Goal: Information Seeking & Learning: Learn about a topic

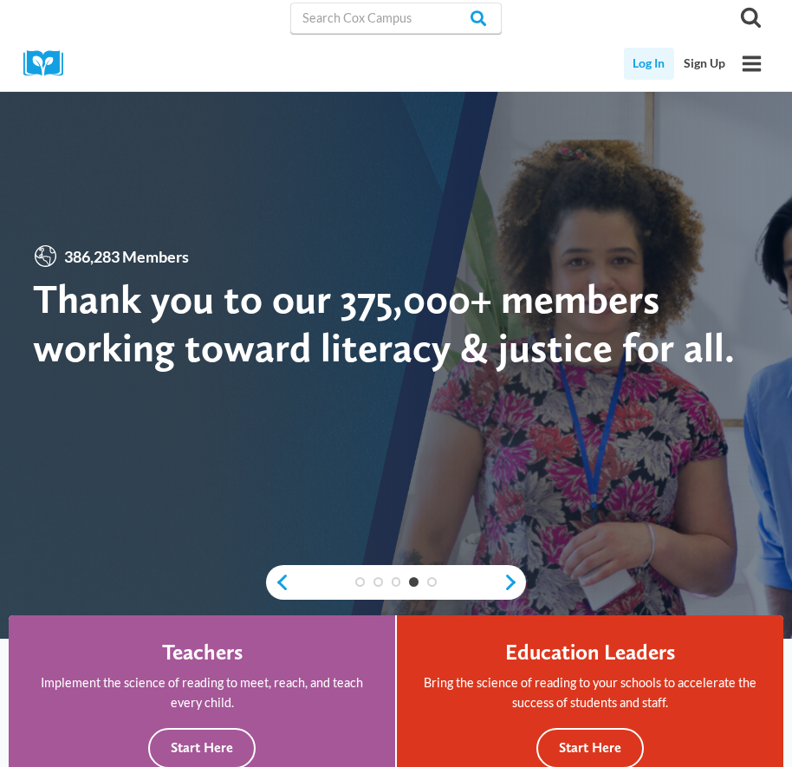
click at [647, 69] on link "Log In" at bounding box center [649, 64] width 51 height 32
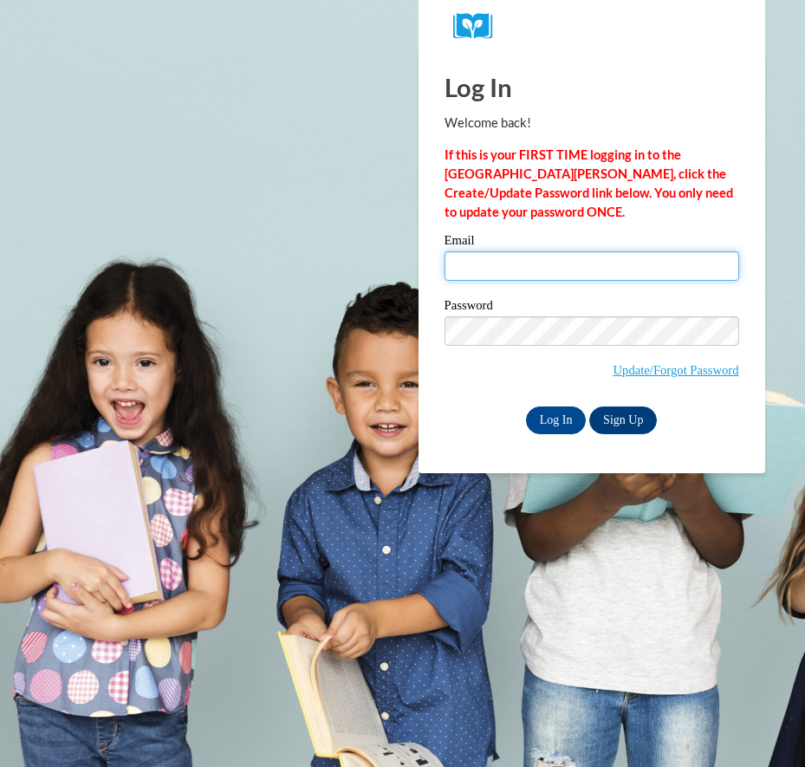
click at [498, 275] on input "Email" at bounding box center [591, 265] width 295 height 29
type input "[EMAIL_ADDRESS][DOMAIN_NAME]"
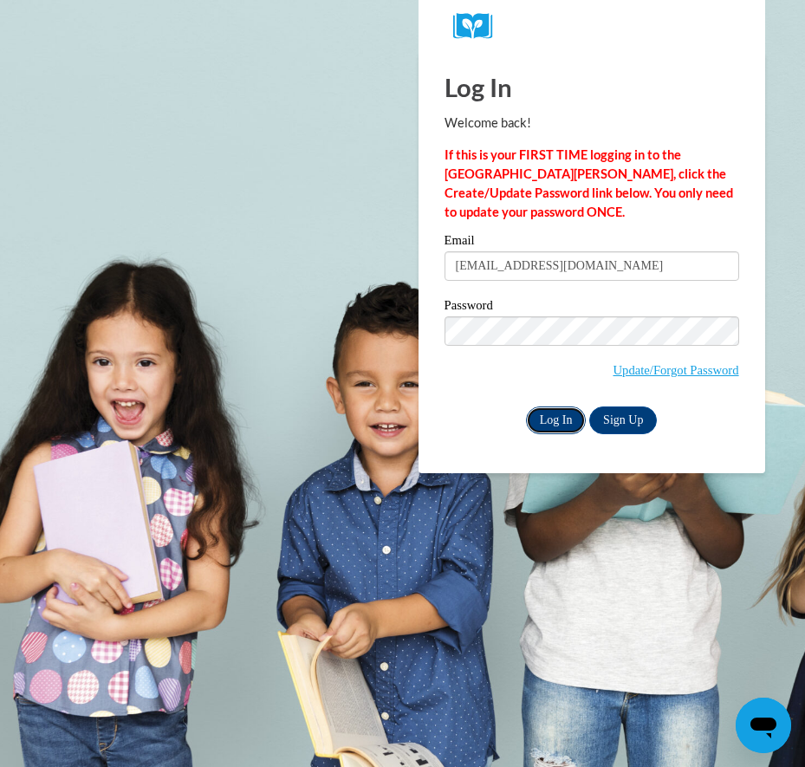
click at [544, 420] on input "Log In" at bounding box center [556, 420] width 61 height 28
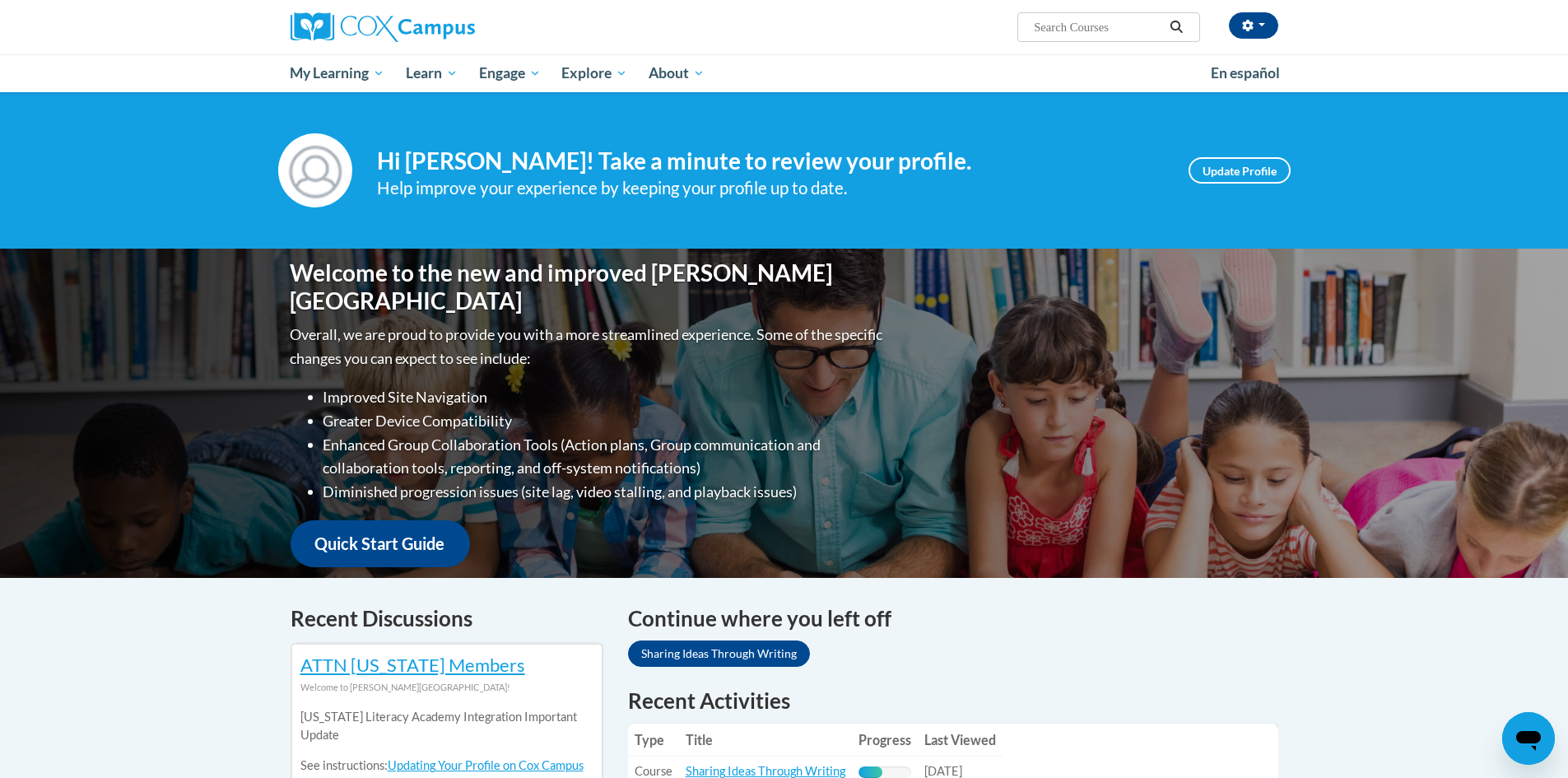
click at [752, 398] on div "Welcome to the new and improved Cox Campus Overall, we are proud to provide you…" at bounding box center [784, 413] width 1568 height 330
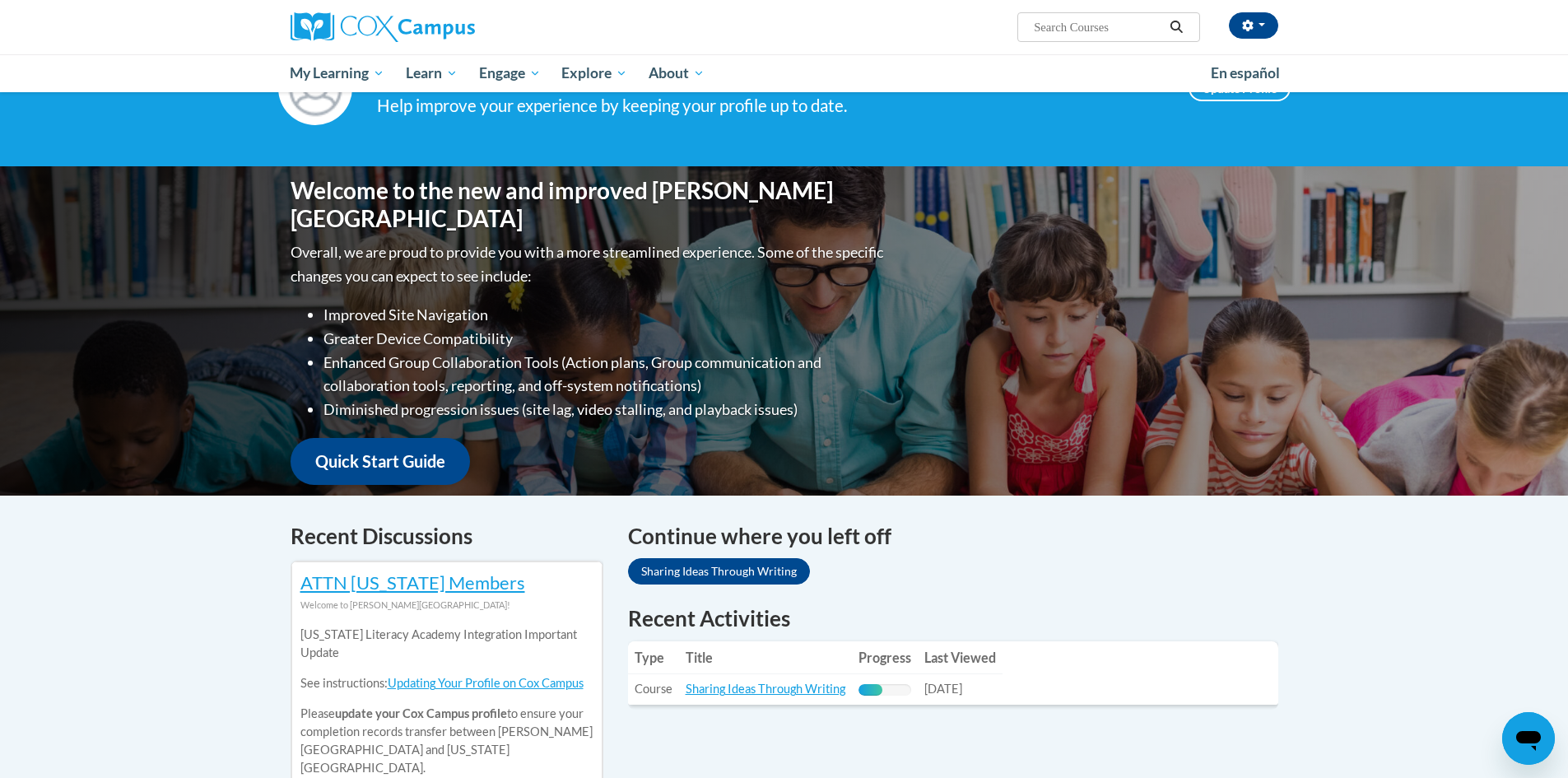
scroll to position [247, 0]
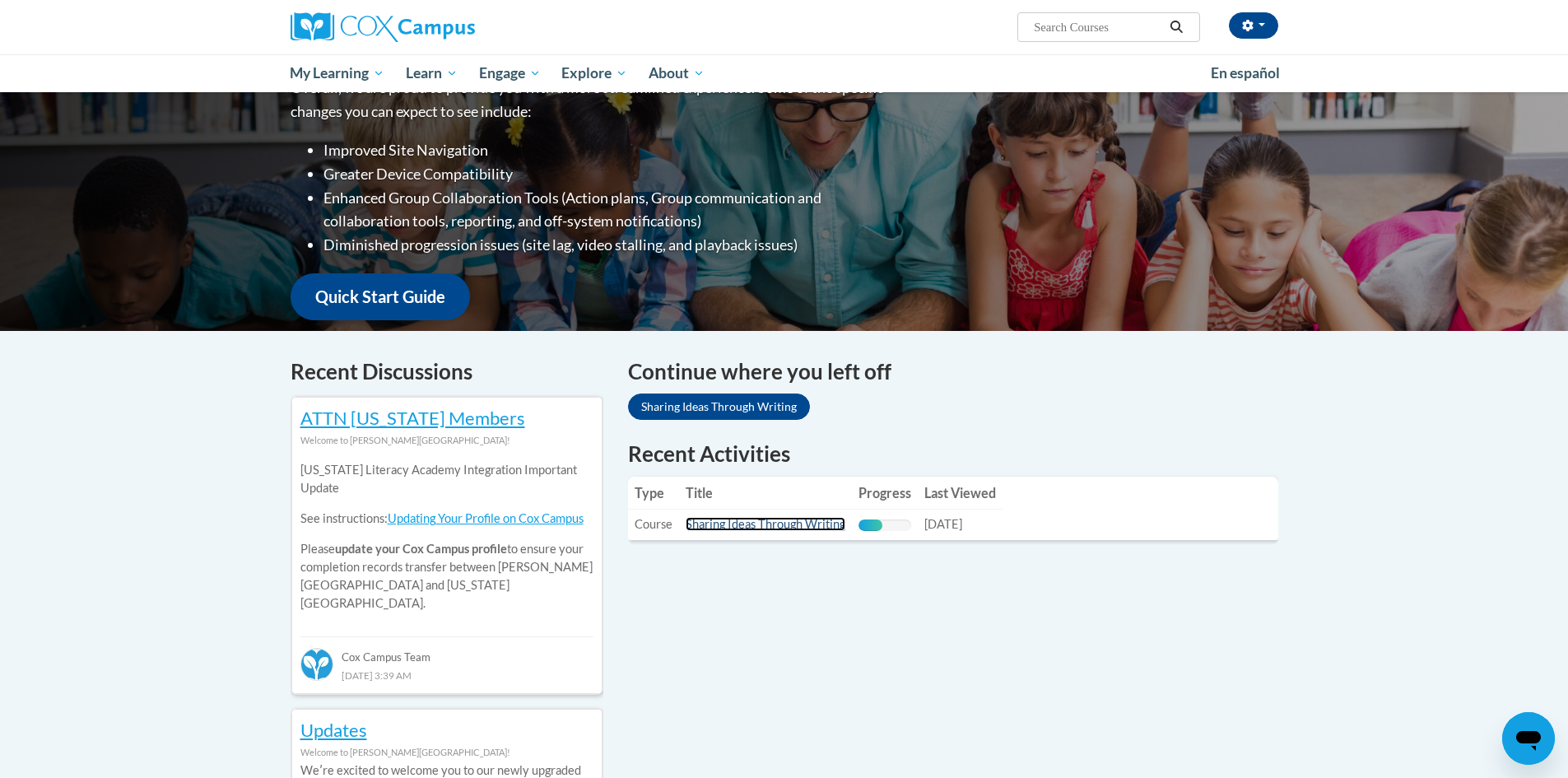
click at [752, 521] on link "Sharing Ideas Through Writing" at bounding box center [766, 523] width 160 height 14
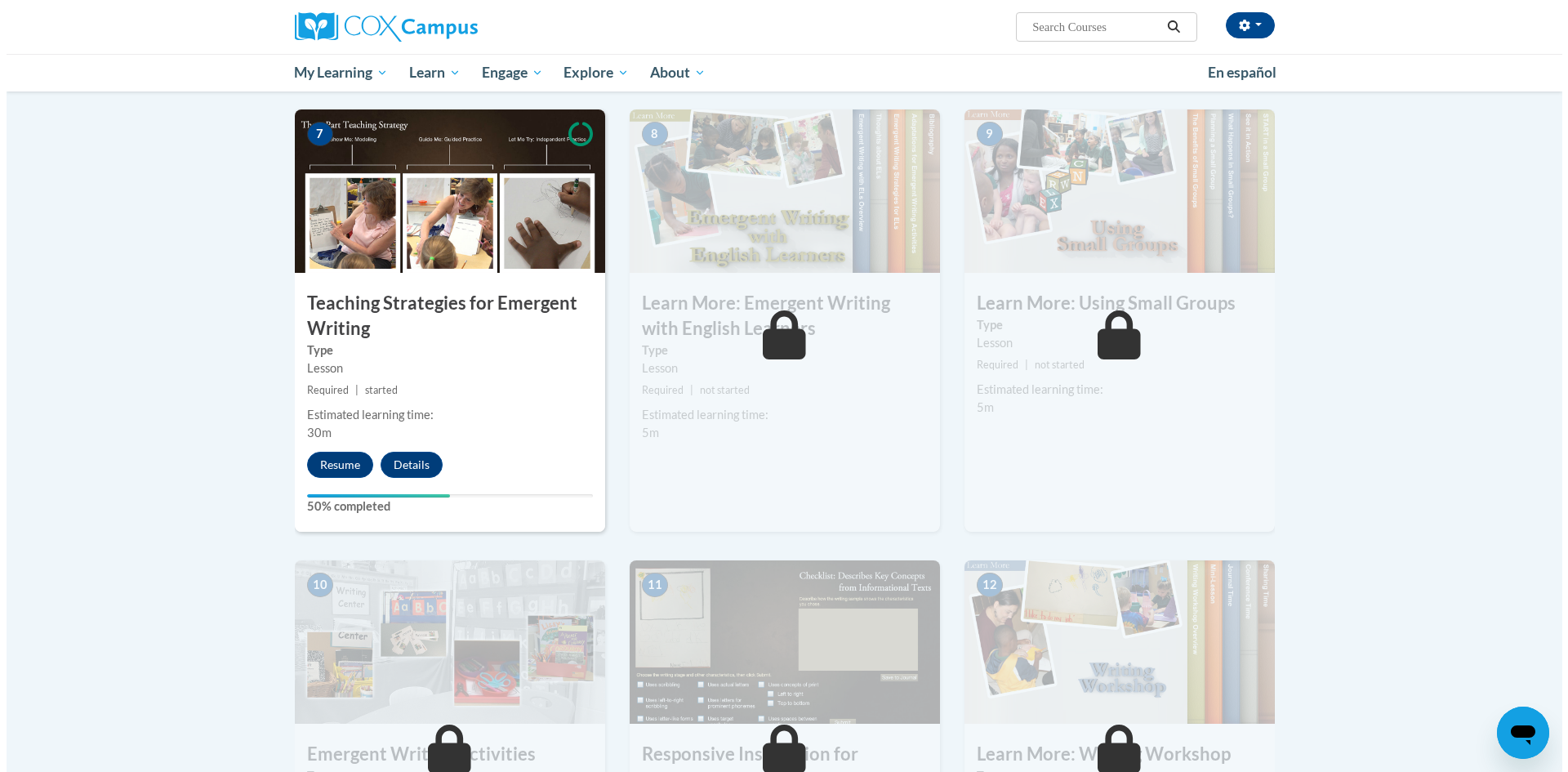
scroll to position [1225, 0]
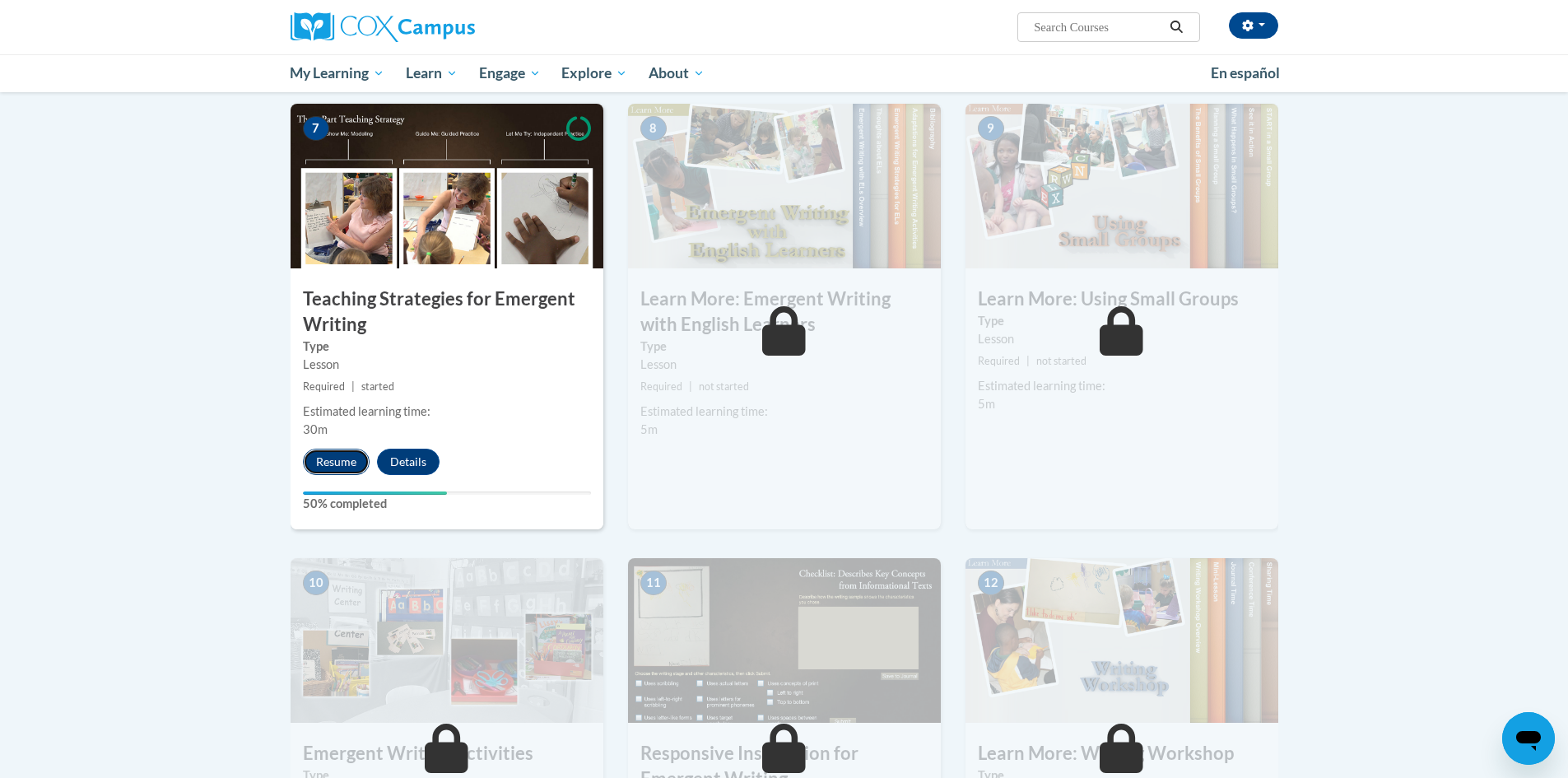
click at [346, 448] on button "Resume" at bounding box center [336, 462] width 67 height 27
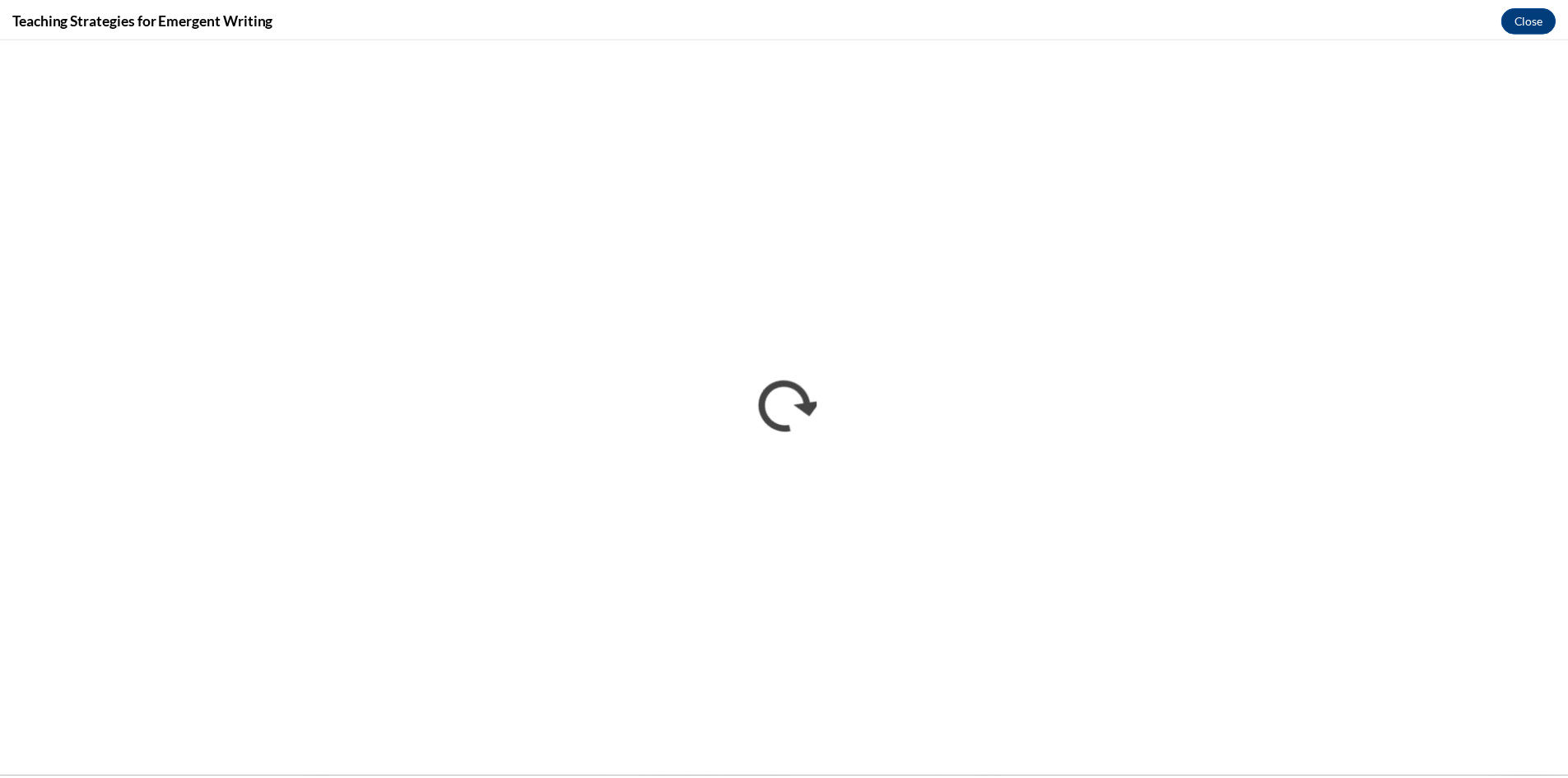
scroll to position [0, 0]
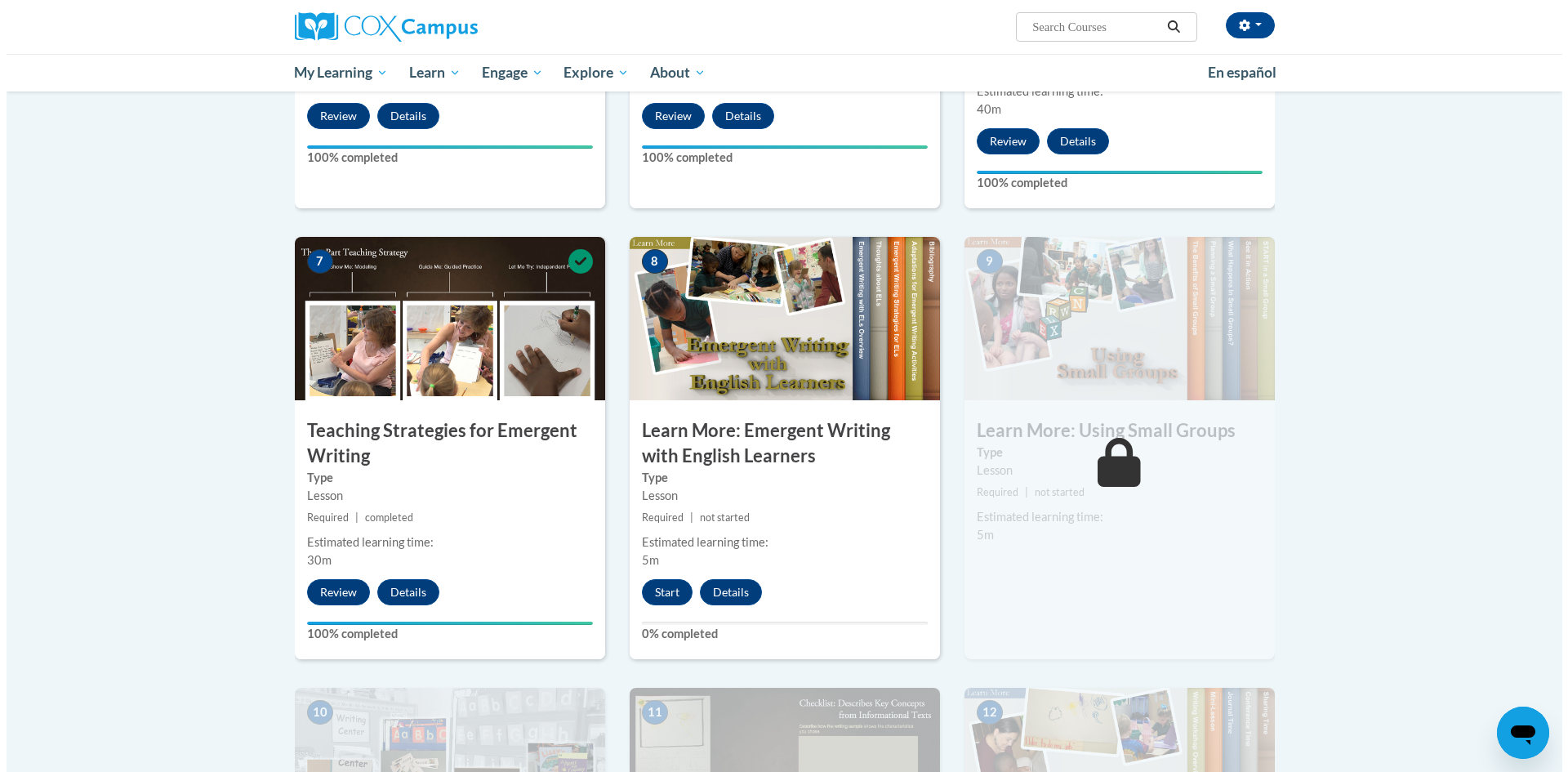
scroll to position [1061, 0]
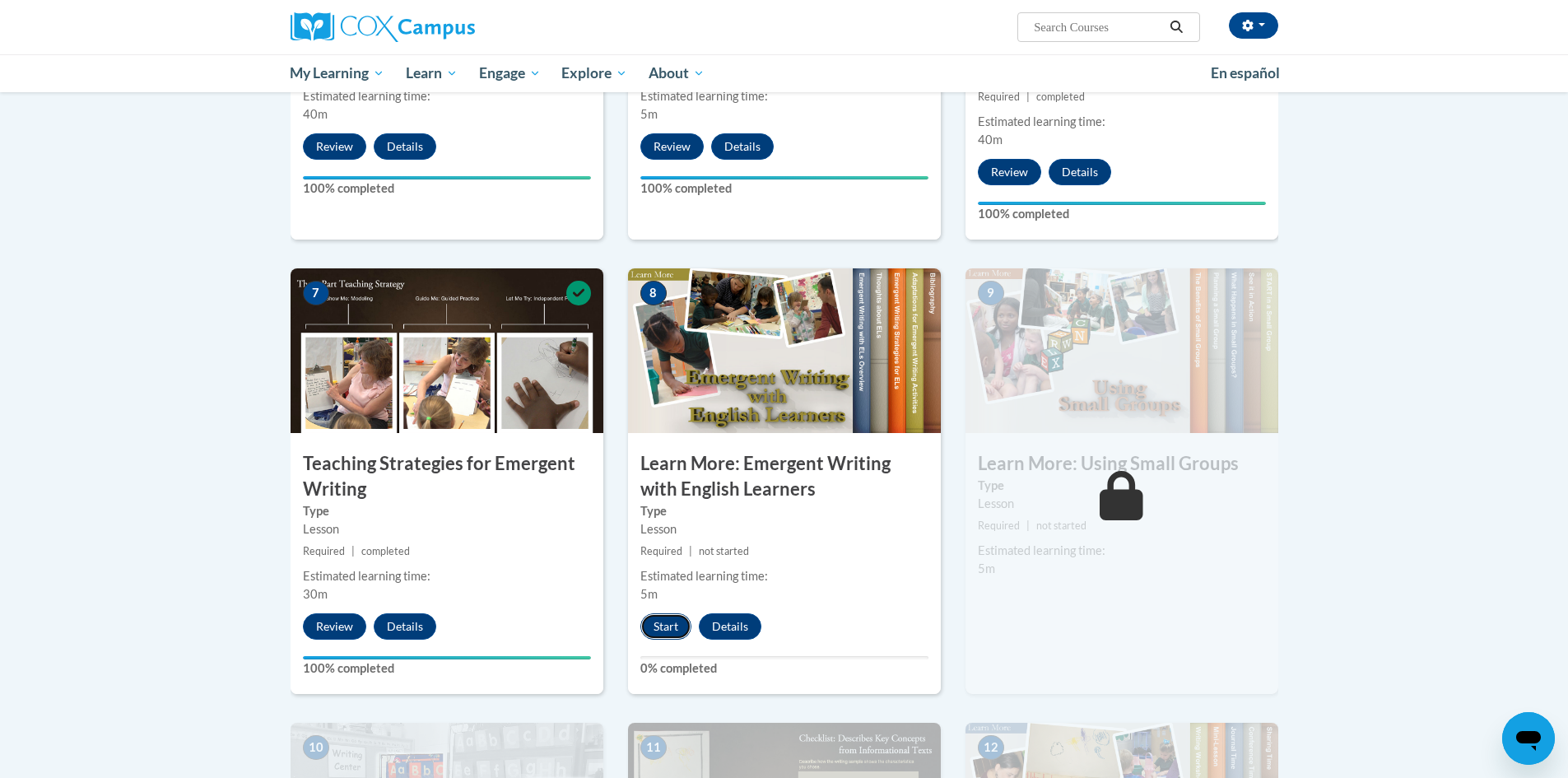
click at [659, 613] on button "Start" at bounding box center [666, 626] width 51 height 27
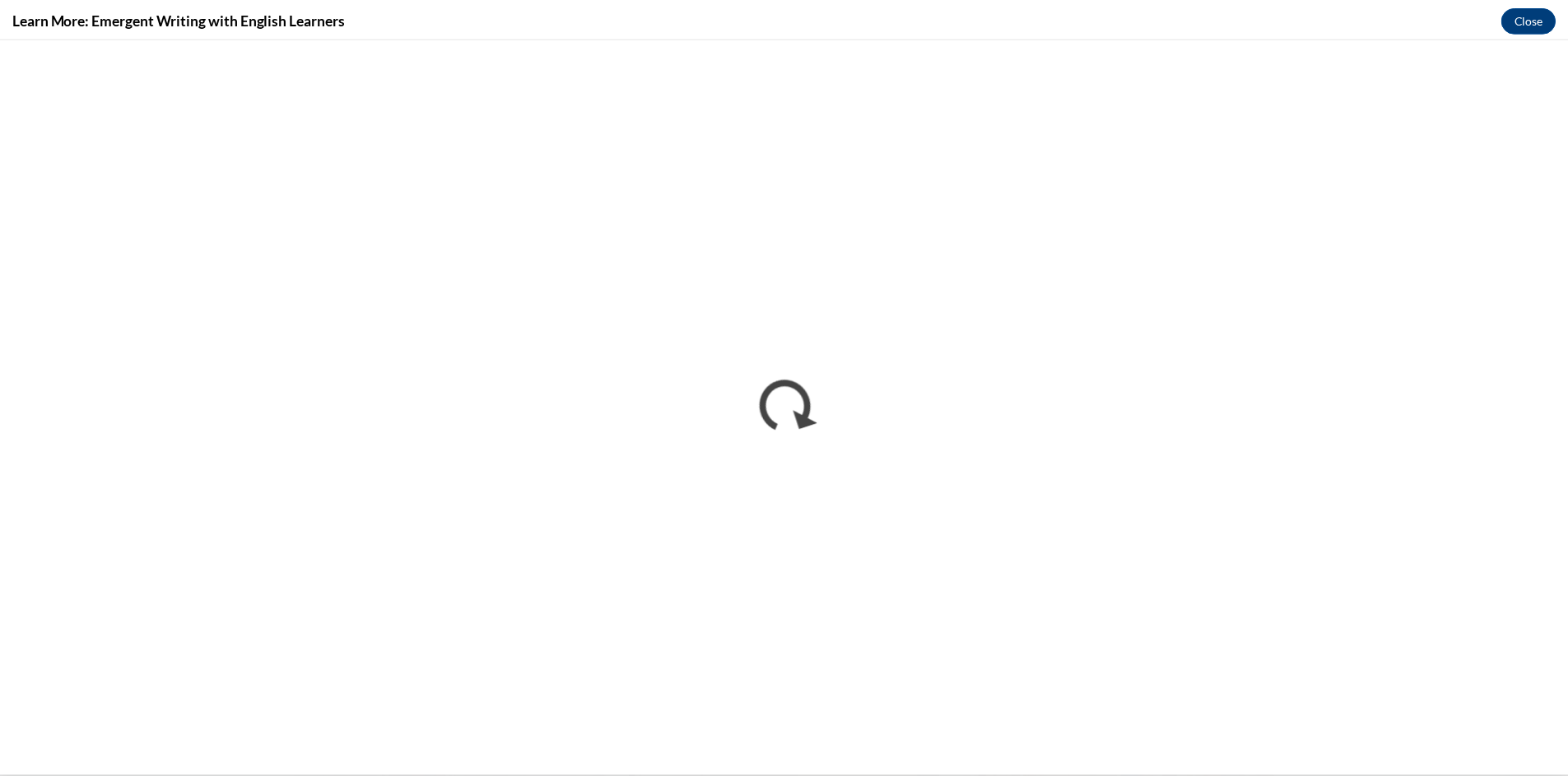
scroll to position [0, 0]
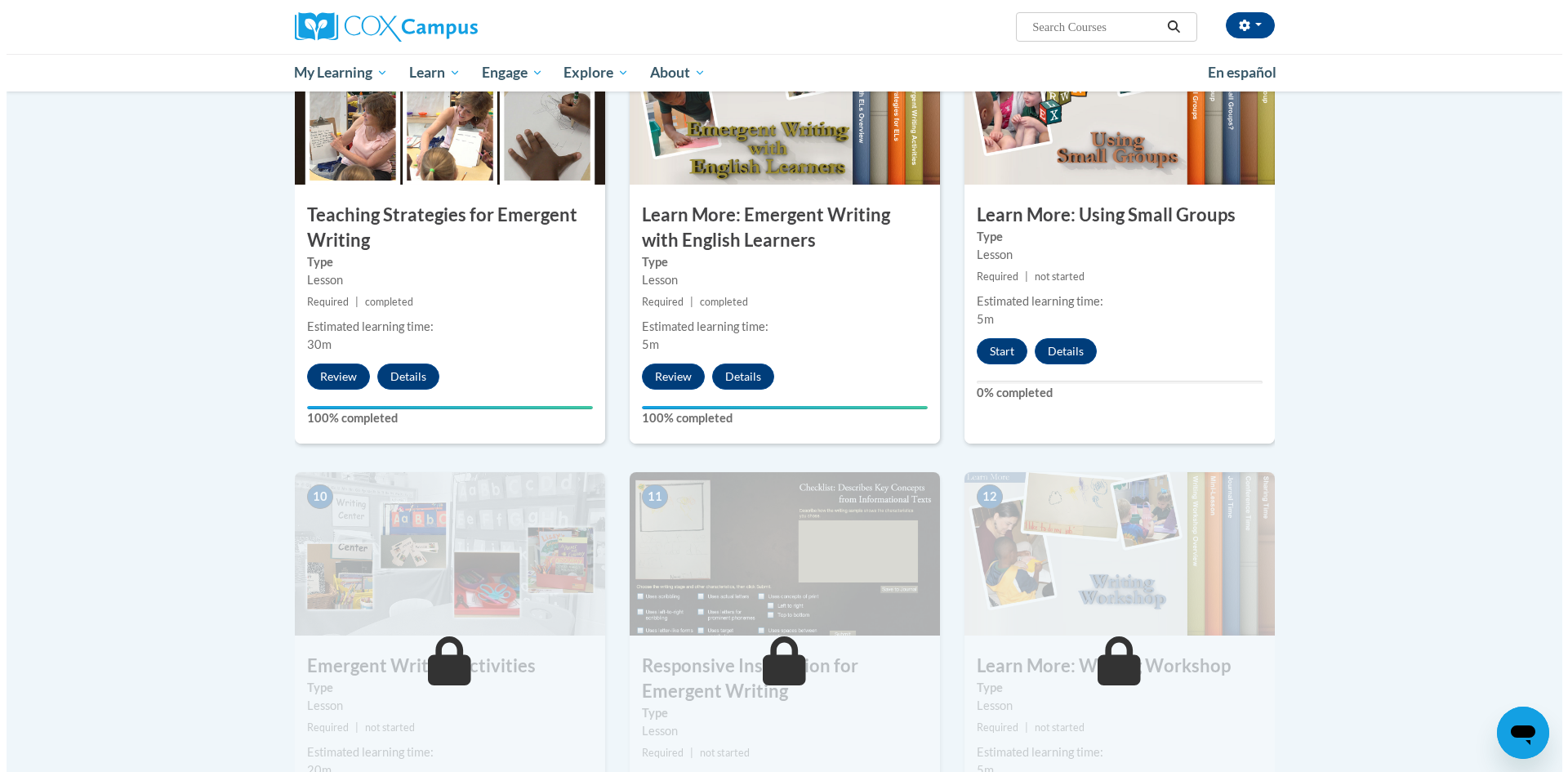
scroll to position [1225, 0]
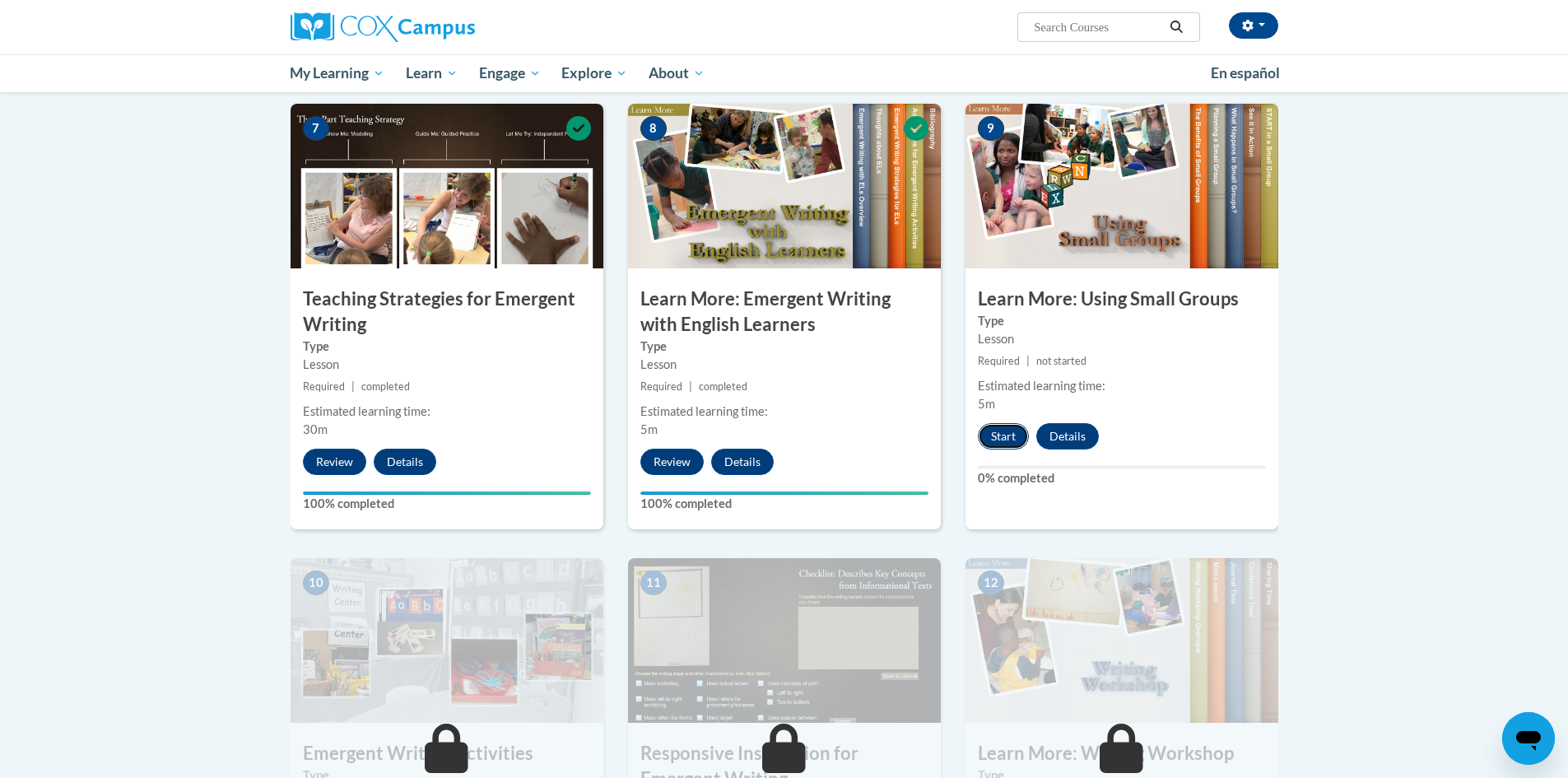
click at [1015, 423] on button "Start" at bounding box center [1004, 436] width 51 height 27
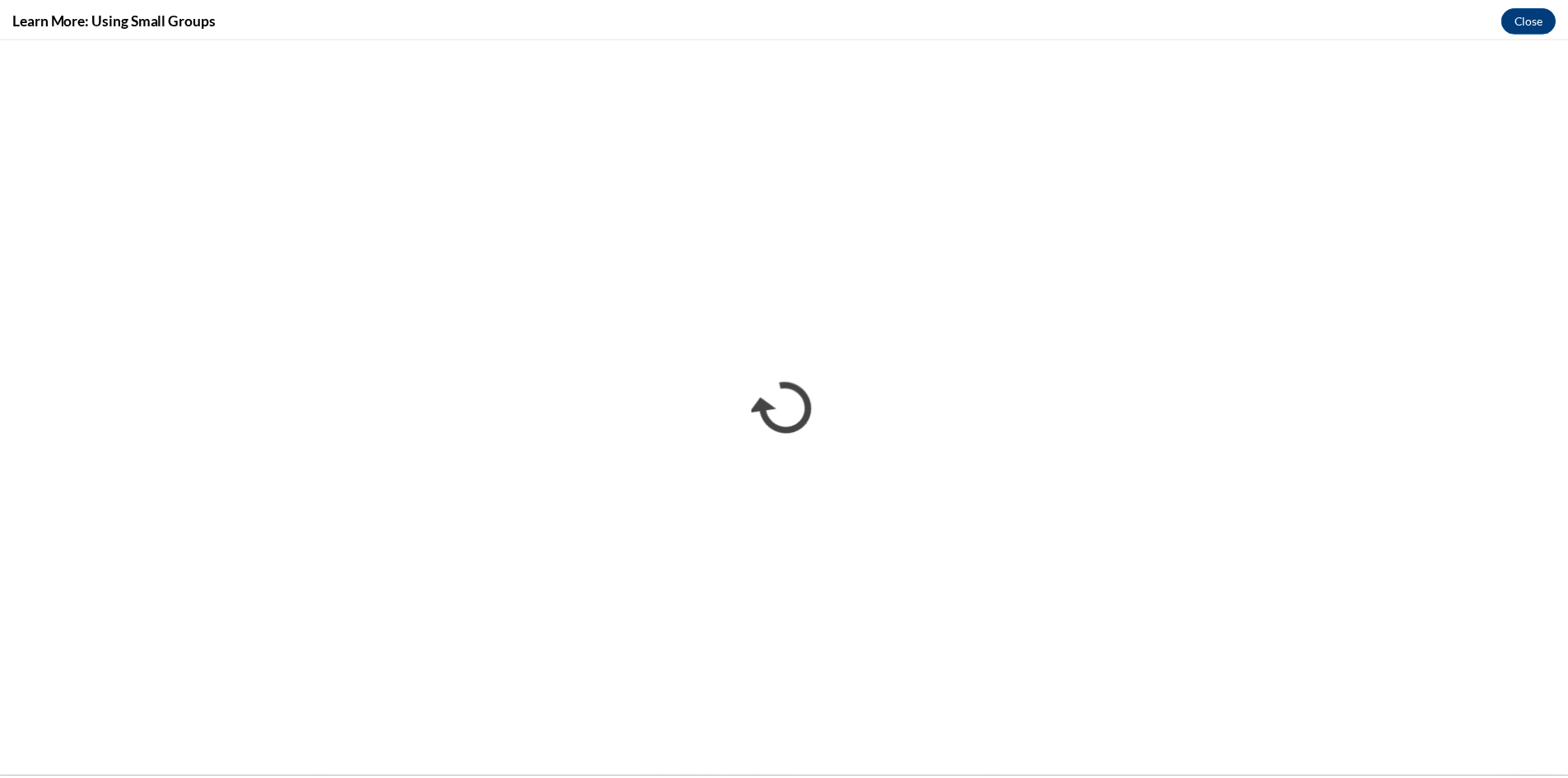
scroll to position [0, 0]
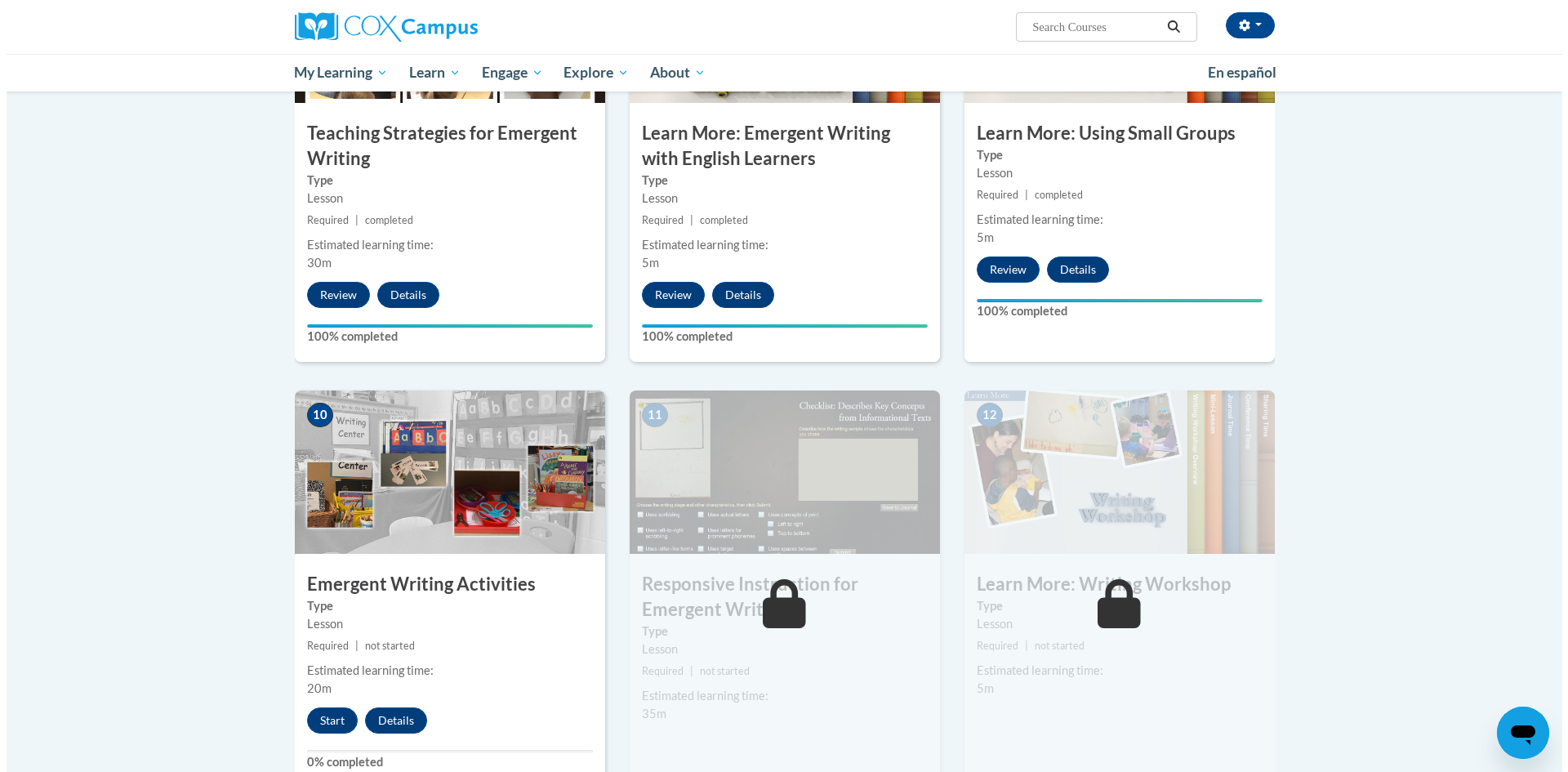
scroll to position [1470, 0]
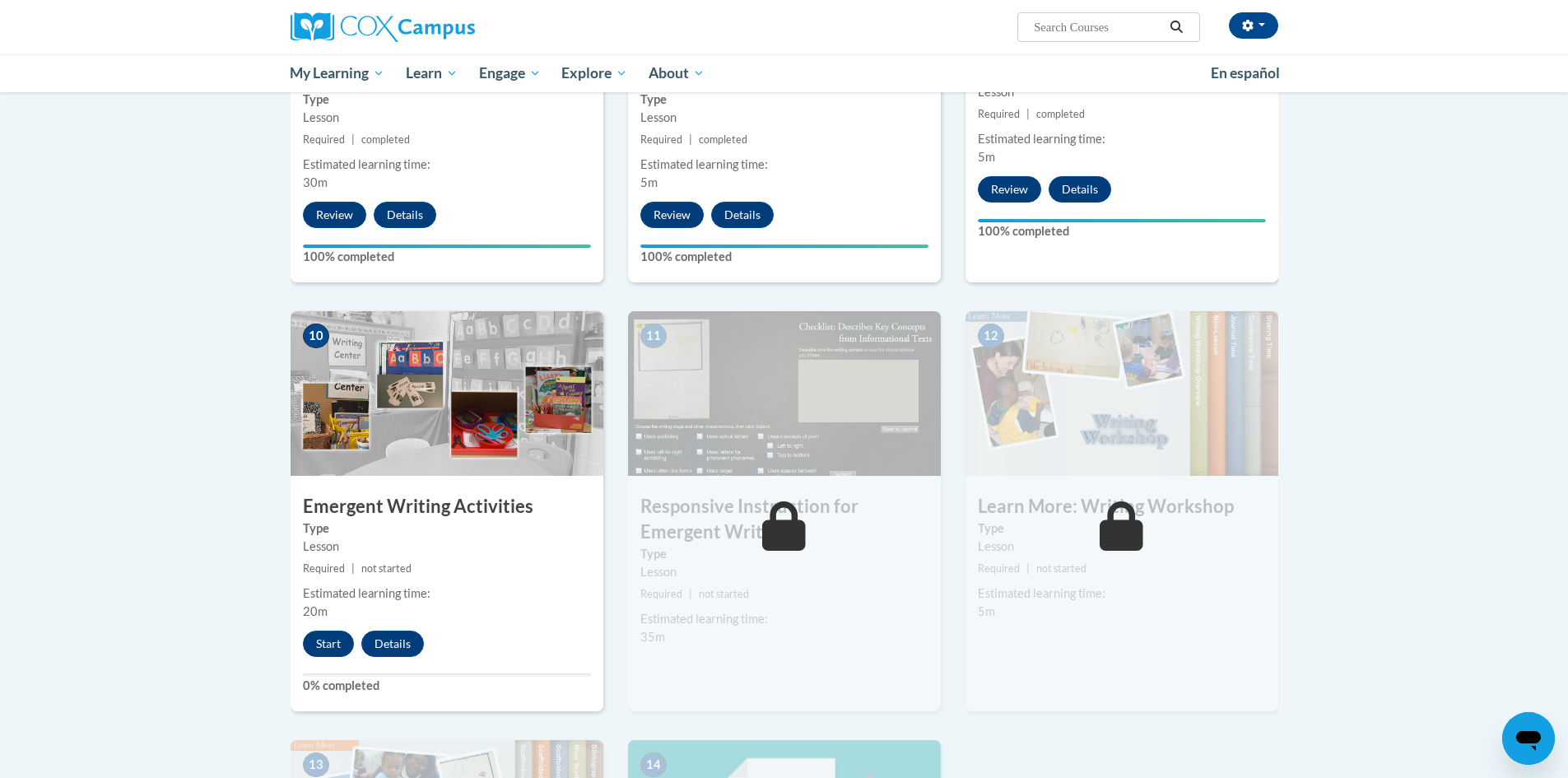
click at [1335, 465] on body "Sarah Hayes (America/Chicago UTC-05:00) My Profile Inbox My Transcripts Log Out…" at bounding box center [784, 15] width 1568 height 2994
click at [1410, 650] on body "Sarah Hayes (America/Chicago UTC-05:00) My Profile Inbox My Transcripts Log Out…" at bounding box center [784, 15] width 1568 height 2994
click at [322, 631] on button "Start" at bounding box center [329, 644] width 51 height 27
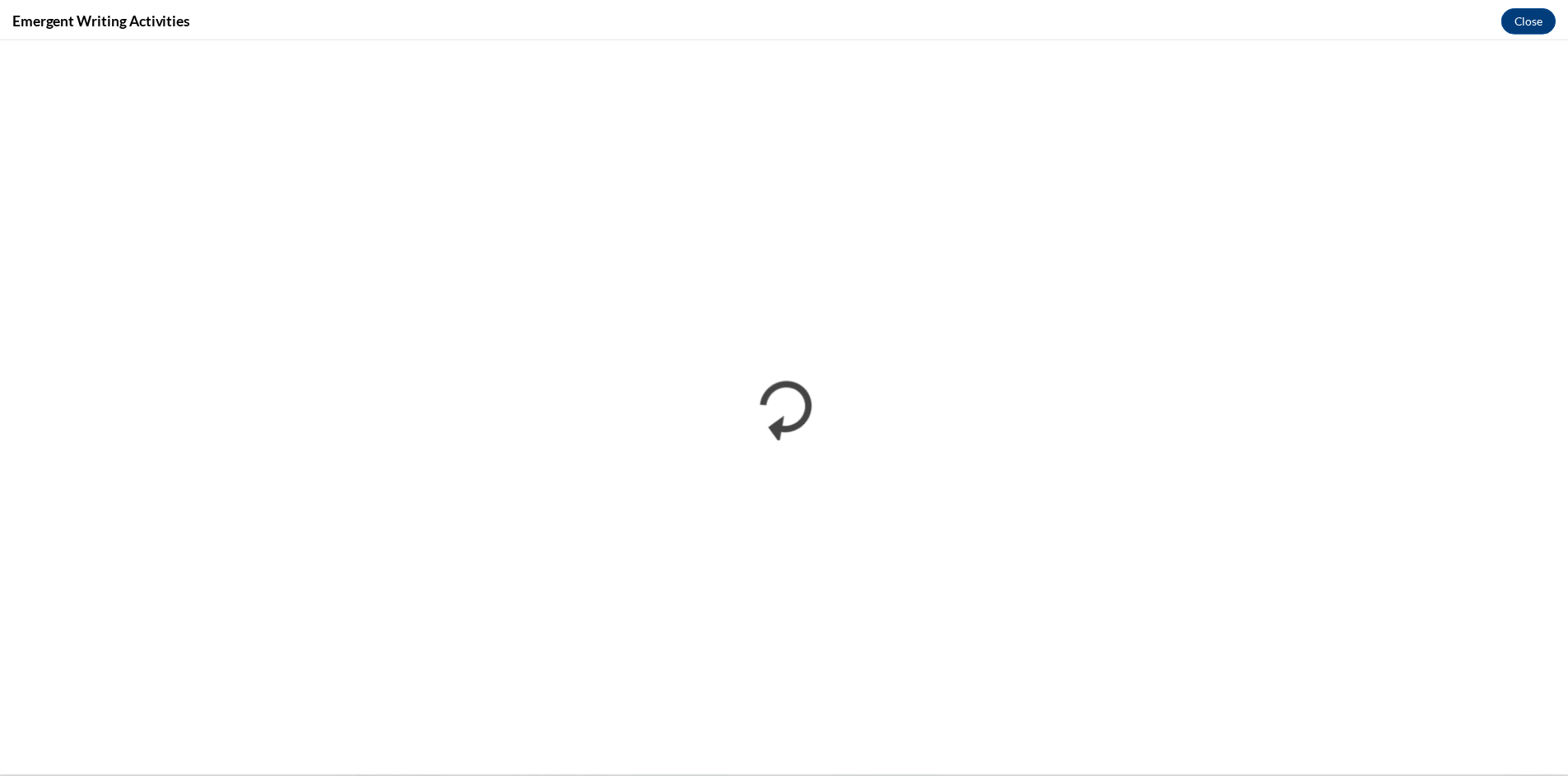
scroll to position [0, 0]
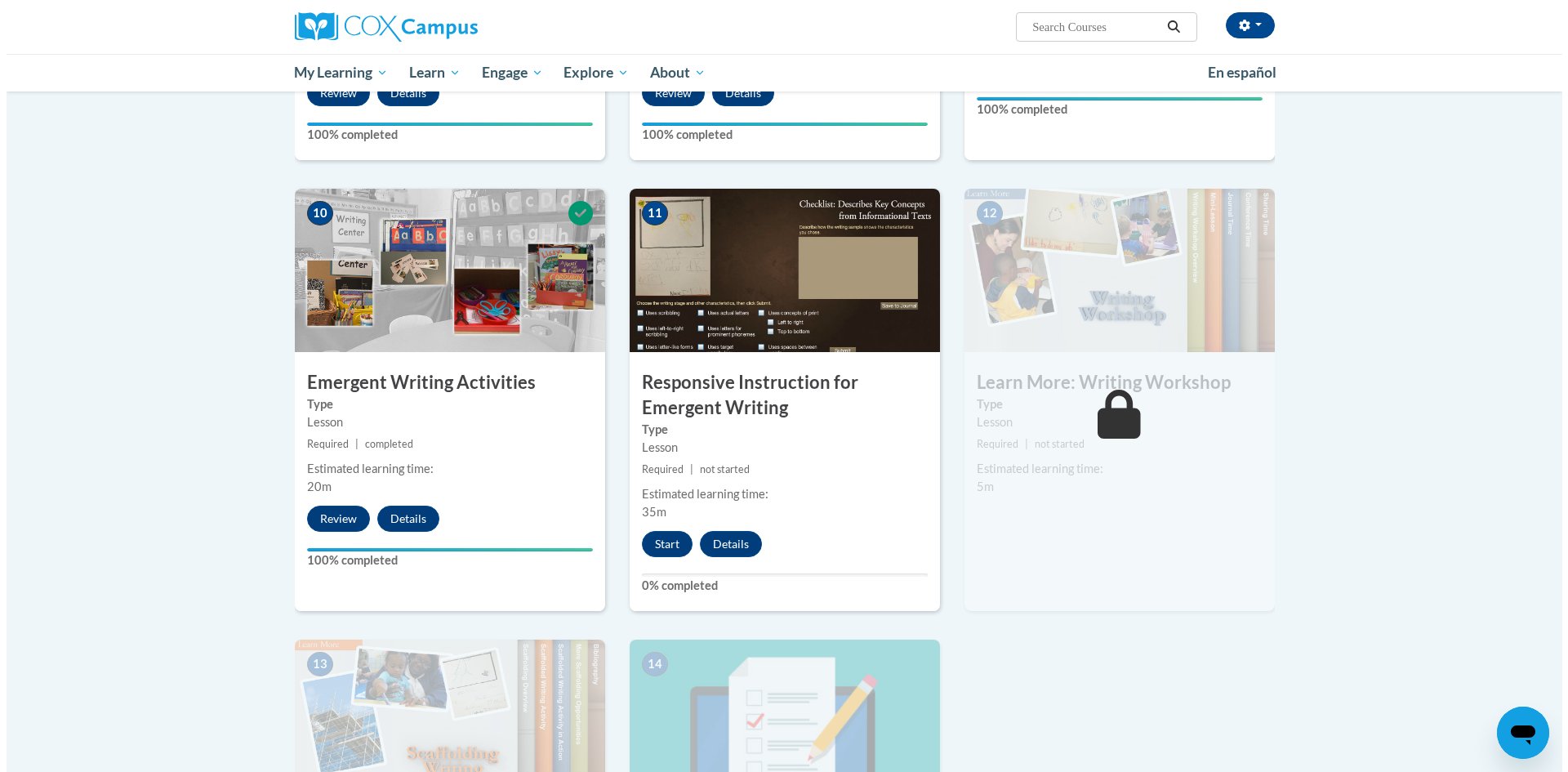
scroll to position [1552, 0]
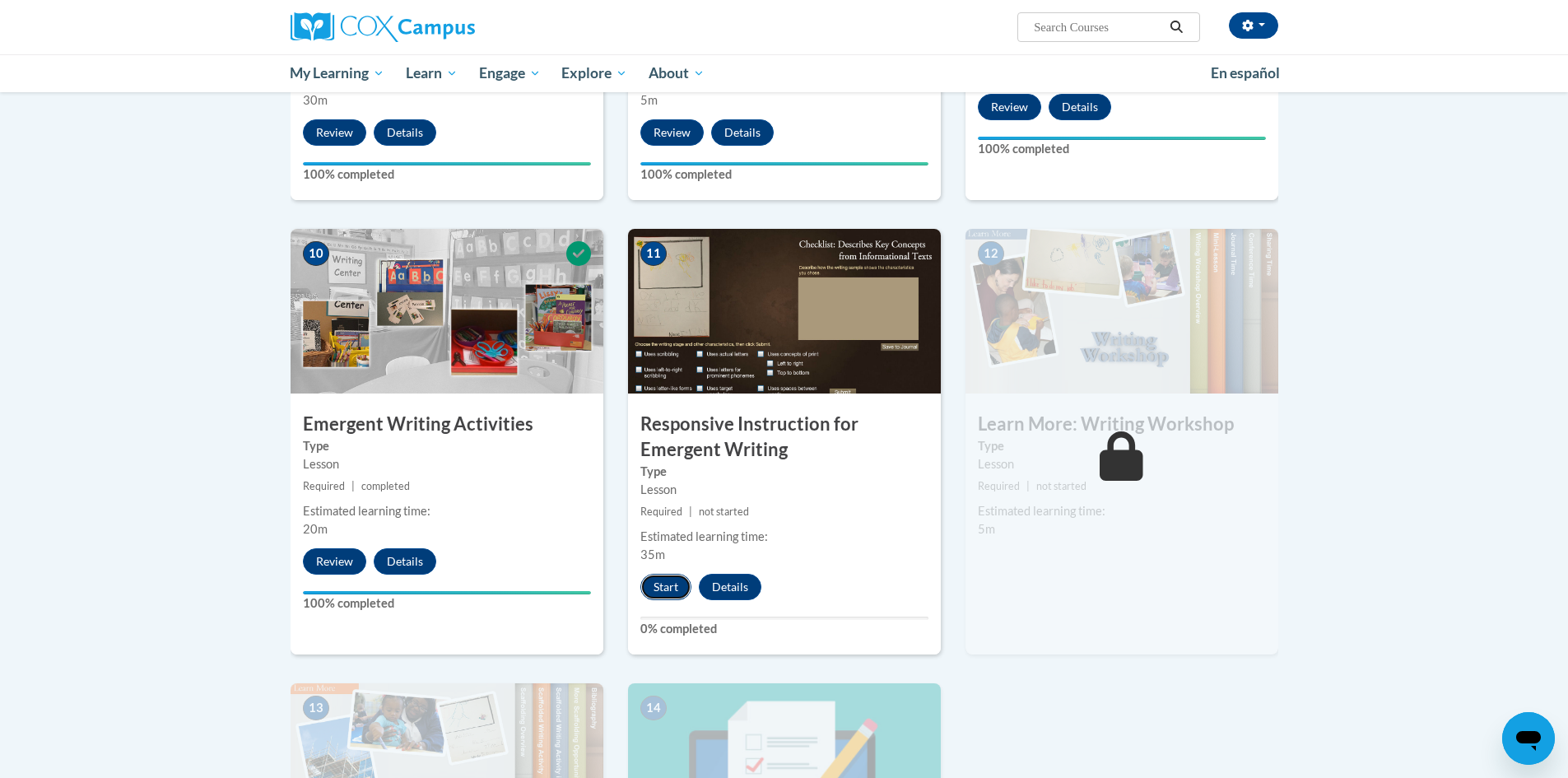
click at [670, 574] on button "Start" at bounding box center [666, 587] width 51 height 27
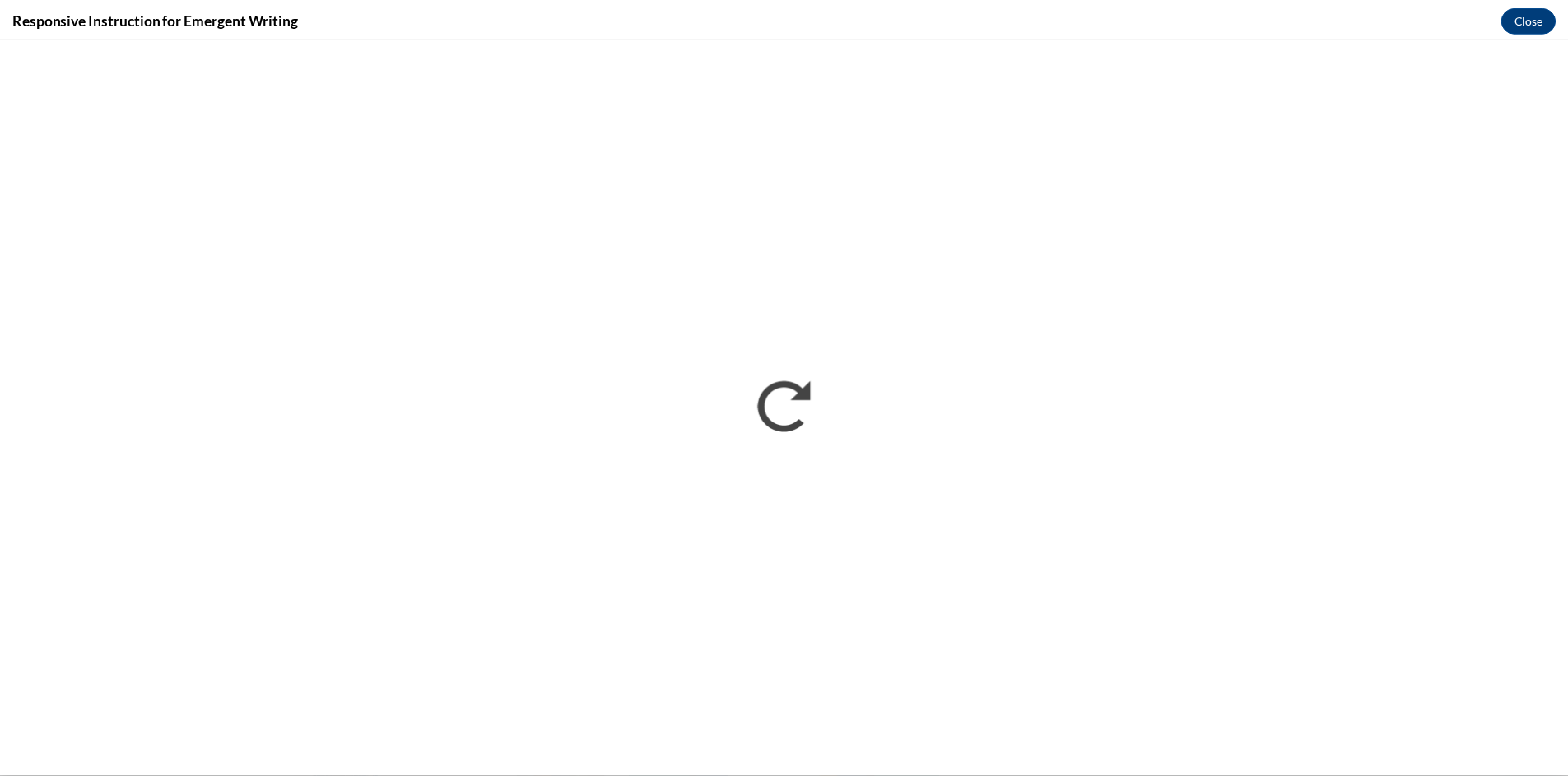
scroll to position [0, 0]
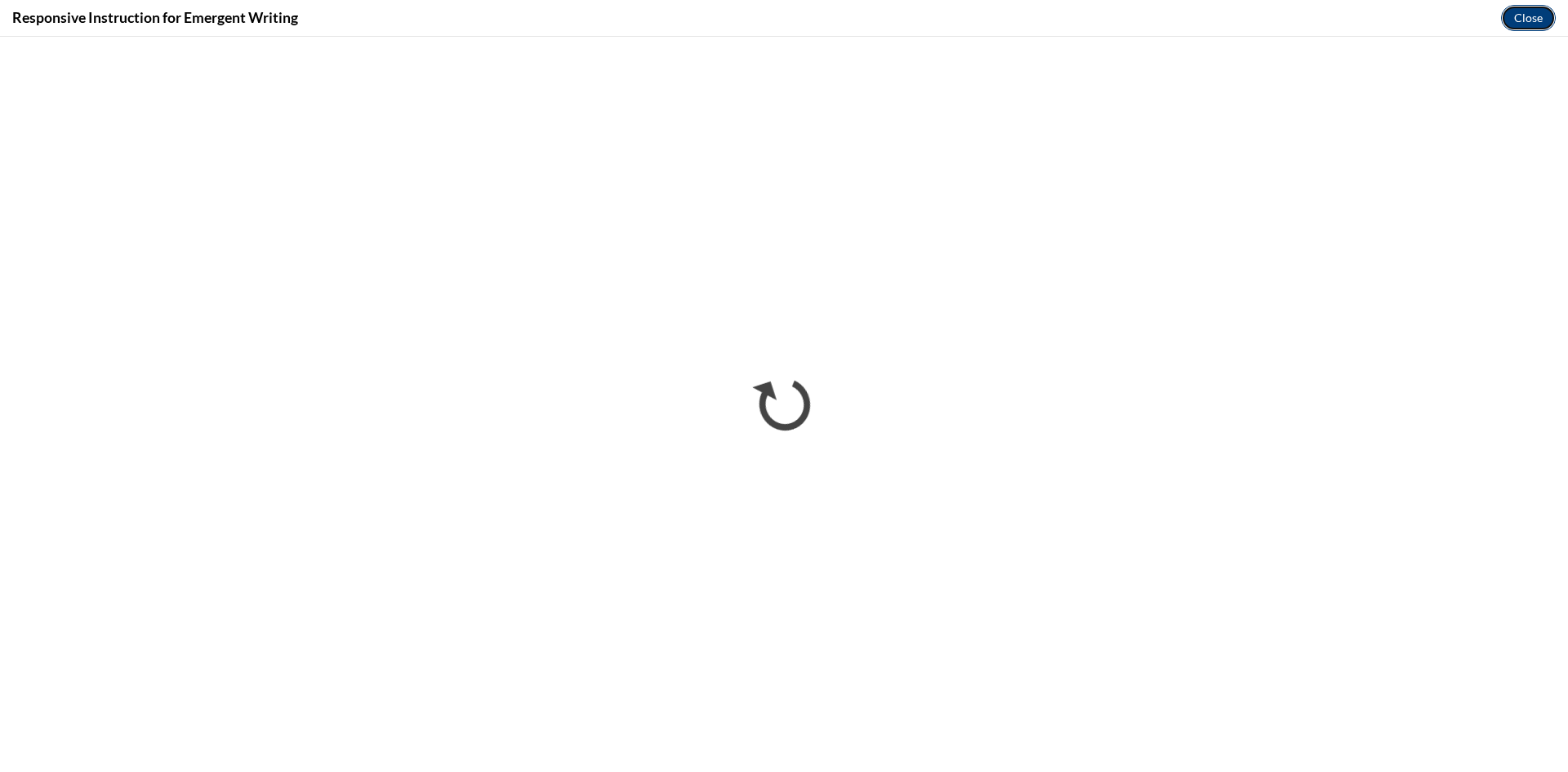
click at [1526, 14] on button "Close" at bounding box center [1528, 18] width 55 height 26
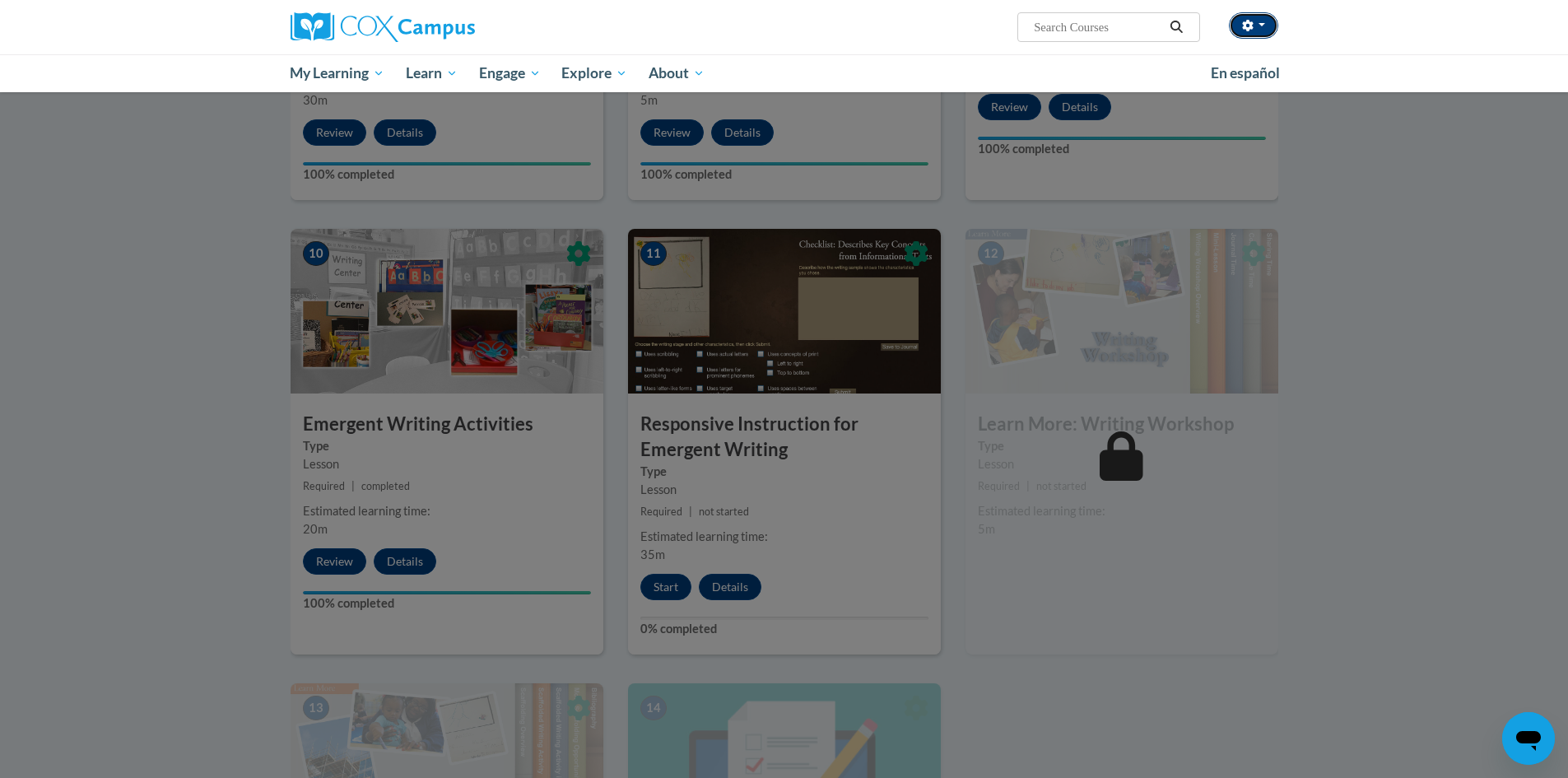
click at [1272, 25] on button "button" at bounding box center [1254, 26] width 49 height 27
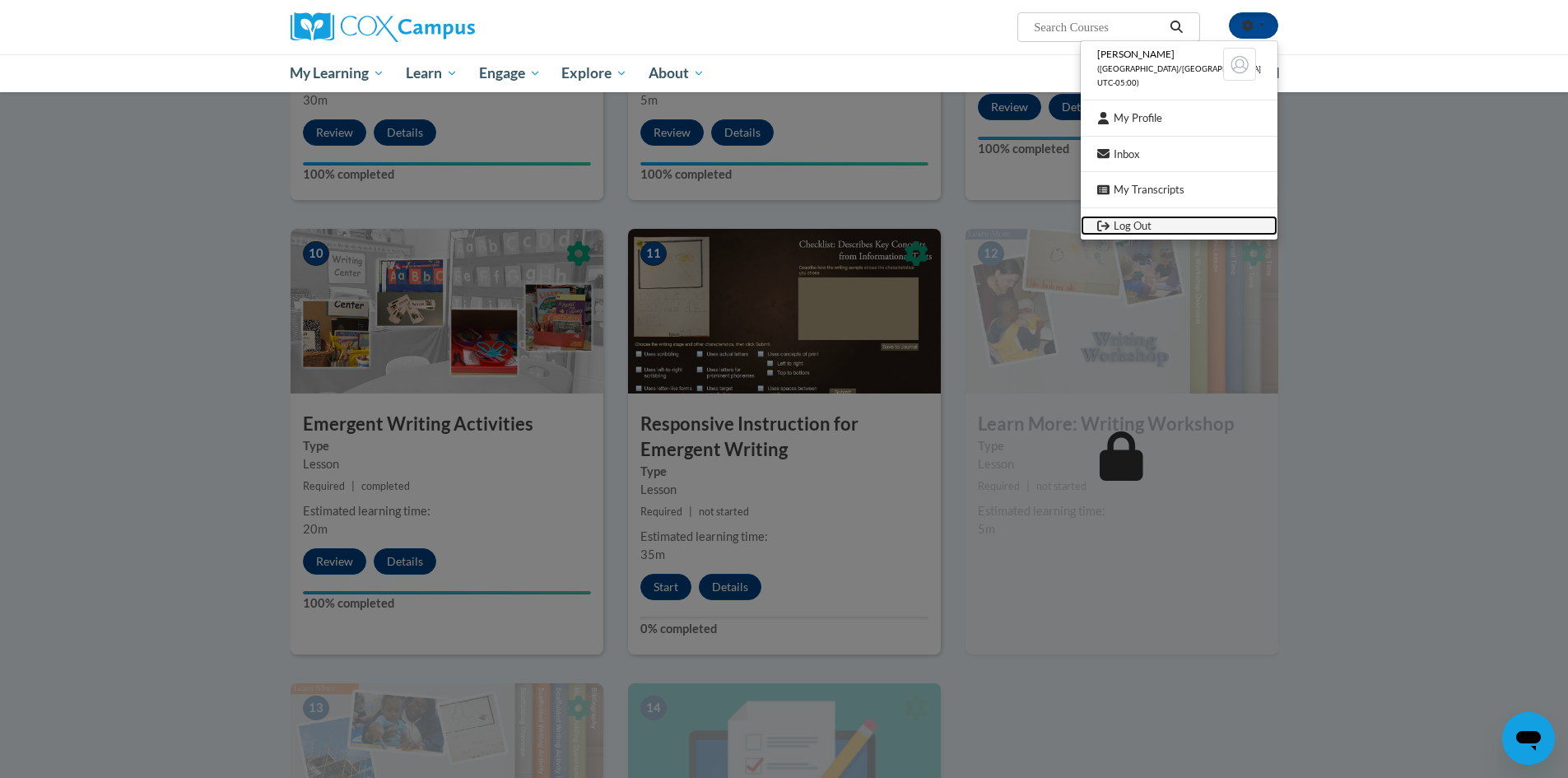
click at [1168, 227] on link "Log Out" at bounding box center [1179, 226] width 197 height 21
